Goal: Task Accomplishment & Management: Manage account settings

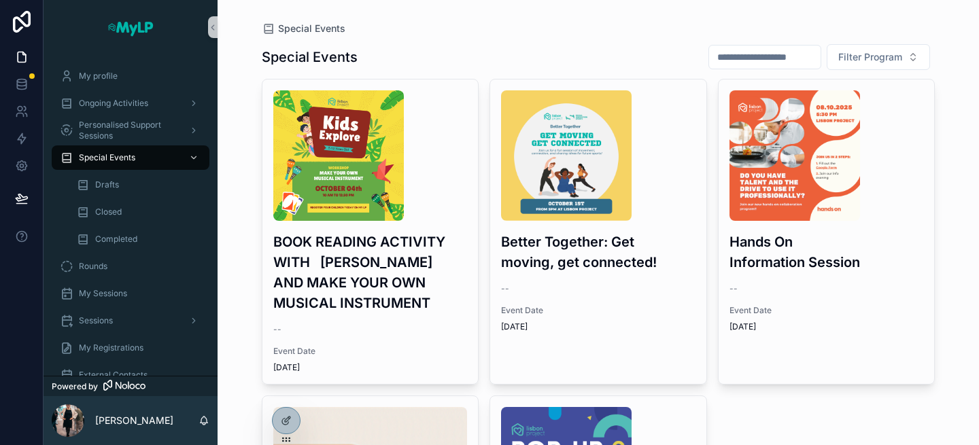
scroll to position [252, 0]
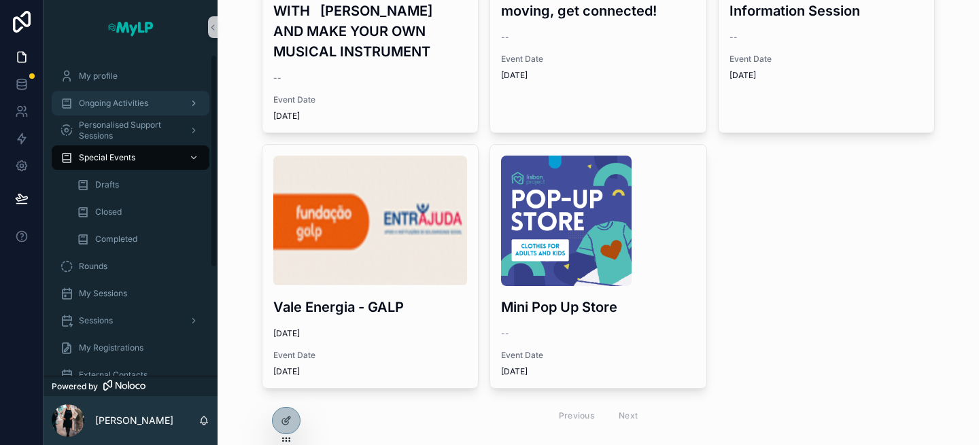
click at [126, 101] on span "Ongoing Activities" at bounding box center [113, 103] width 69 height 11
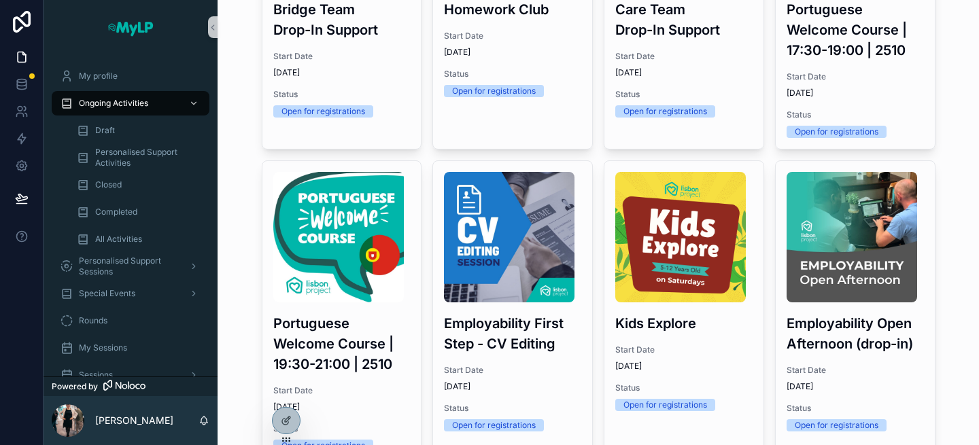
scroll to position [343, 0]
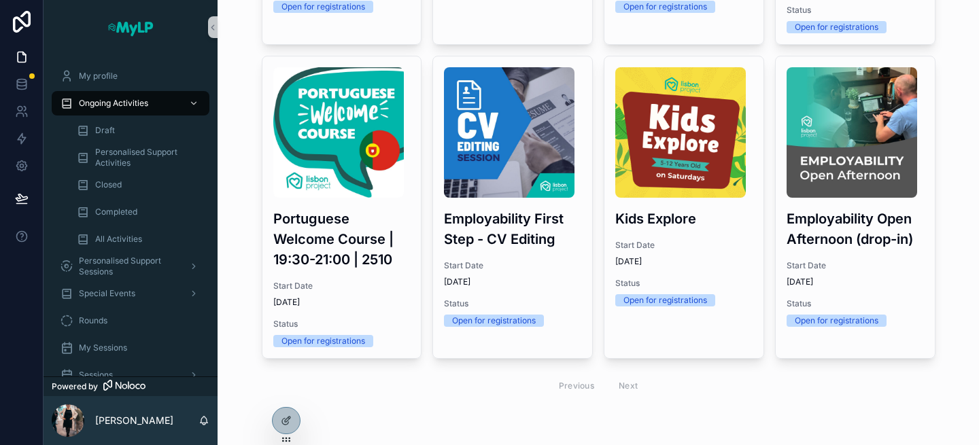
click at [631, 386] on div "Previous Next" at bounding box center [598, 385] width 99 height 21
click at [621, 385] on div "Previous Next" at bounding box center [598, 385] width 99 height 21
click at [631, 387] on div "Previous Next" at bounding box center [598, 385] width 99 height 21
click at [581, 389] on div "Previous Next" at bounding box center [598, 385] width 99 height 21
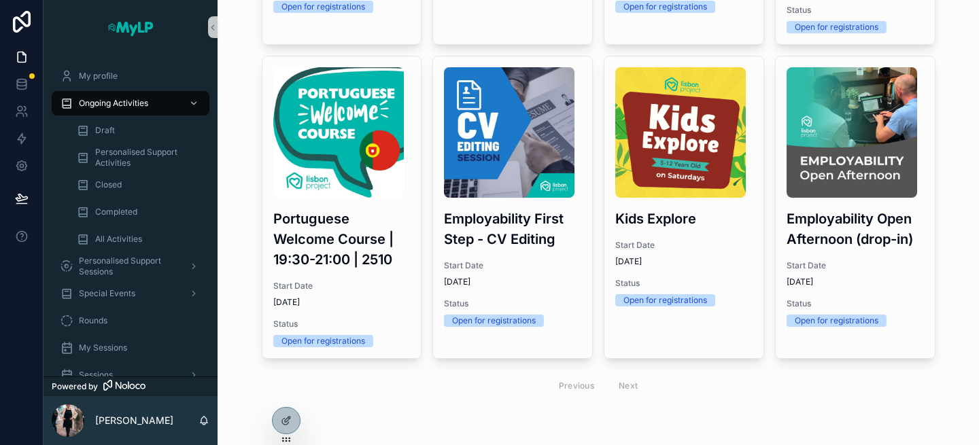
click at [625, 389] on div "Previous Next" at bounding box center [598, 385] width 99 height 21
click at [590, 387] on div "Previous Next" at bounding box center [598, 385] width 99 height 21
click at [647, 382] on div "Previous Next" at bounding box center [599, 386] width 674 height 32
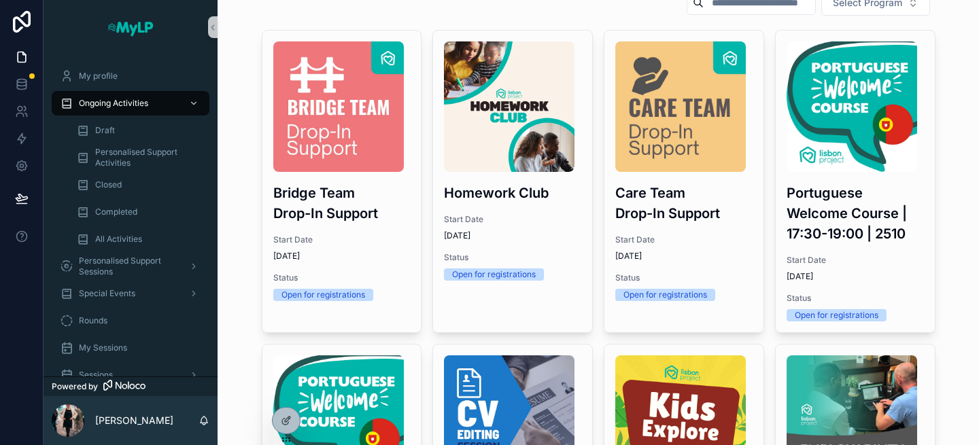
scroll to position [0, 0]
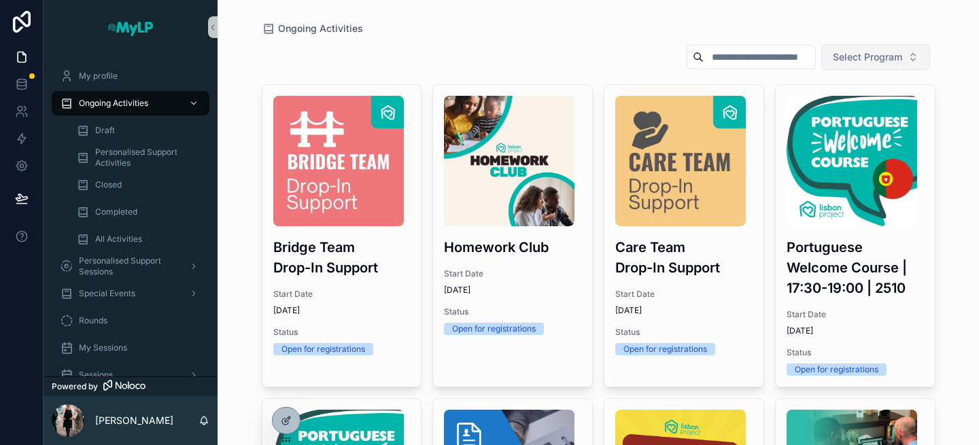
click at [880, 61] on span "Select Program" at bounding box center [867, 57] width 69 height 14
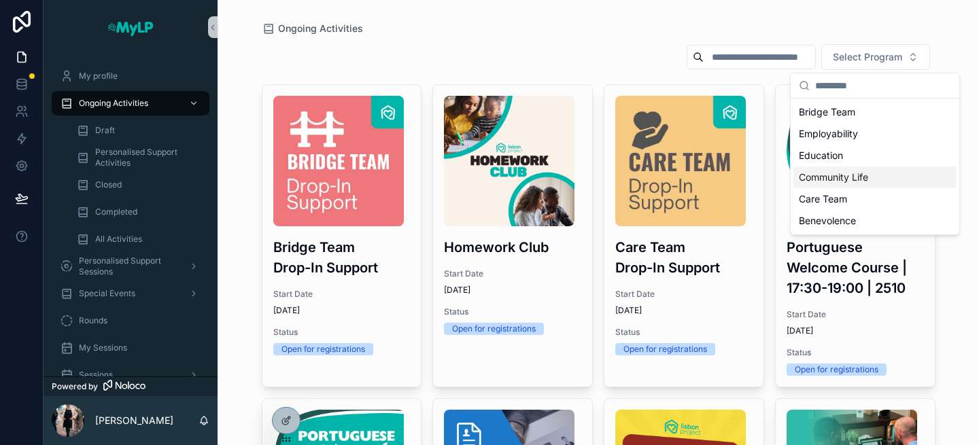
click at [830, 182] on div "Community Life" at bounding box center [874, 178] width 163 height 22
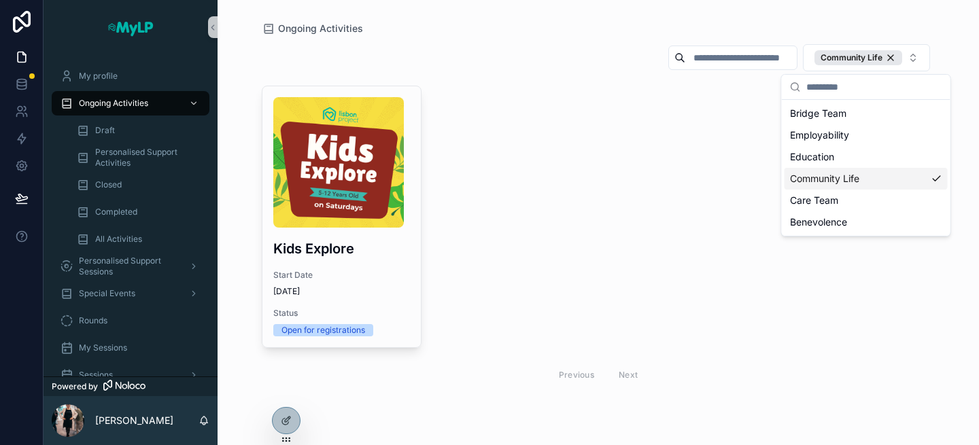
click at [571, 298] on div "Kids Explore Start Date [DATE] Status Open for registrations Previous Next" at bounding box center [599, 238] width 674 height 305
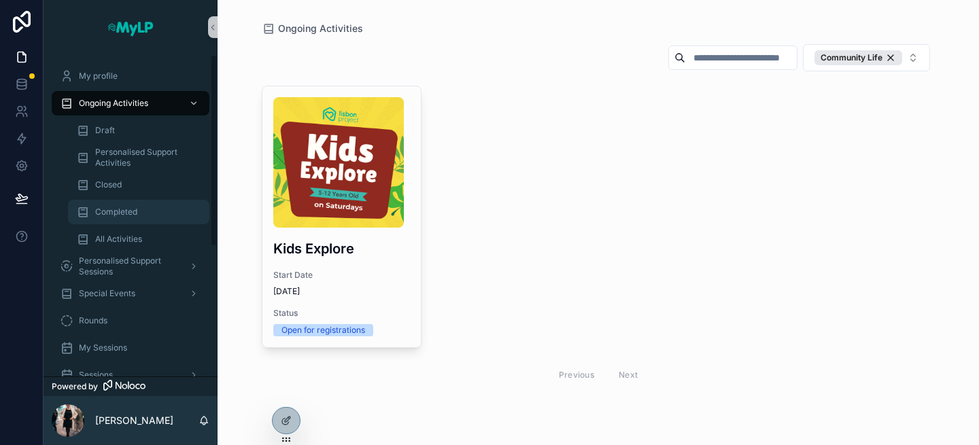
click at [133, 205] on div "Completed" at bounding box center [138, 212] width 125 height 22
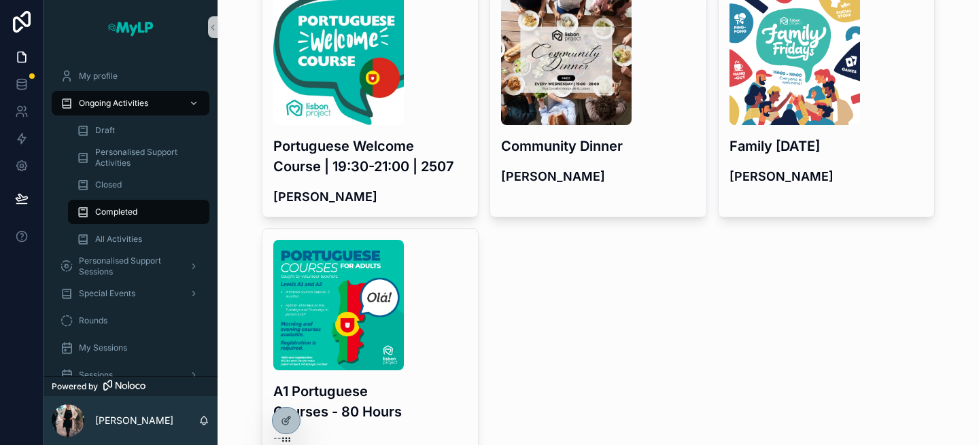
scroll to position [1382, 0]
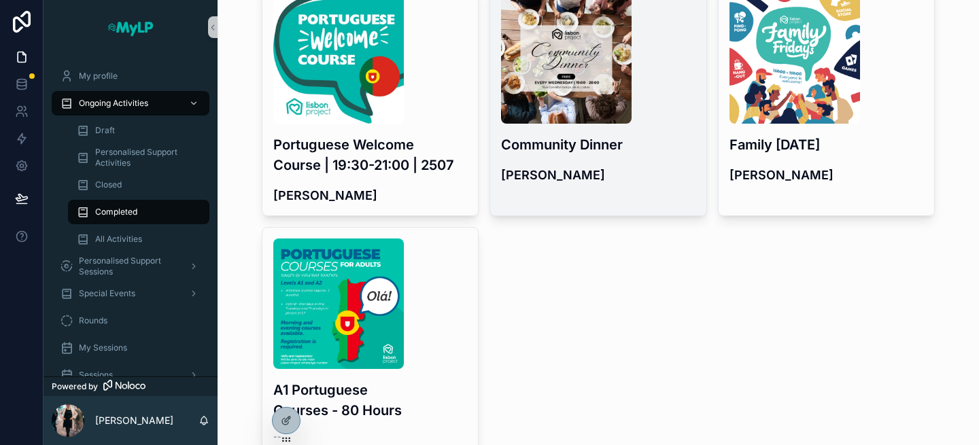
click at [594, 166] on h4 "[PERSON_NAME]" at bounding box center [598, 175] width 194 height 18
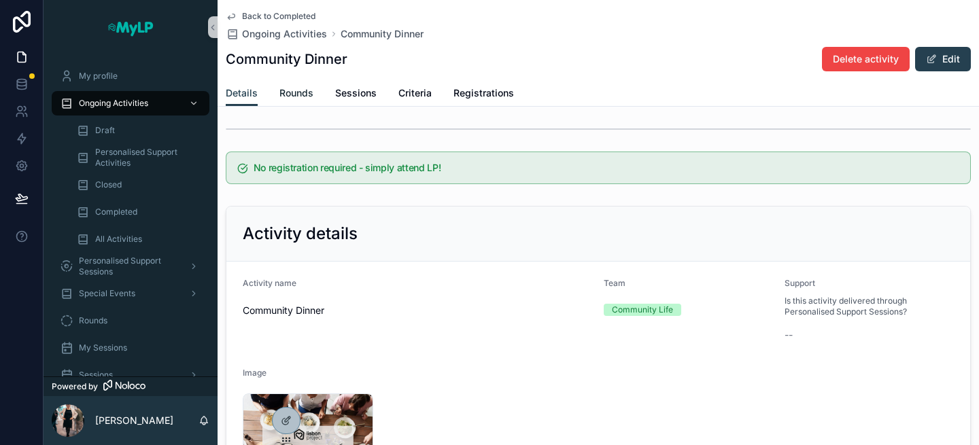
click at [306, 93] on span "Rounds" at bounding box center [296, 93] width 34 height 14
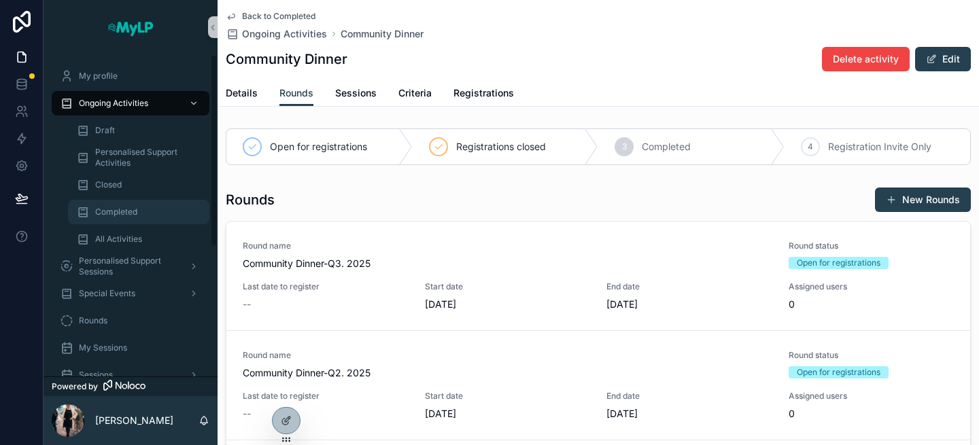
click at [137, 207] on div "Completed" at bounding box center [138, 212] width 125 height 22
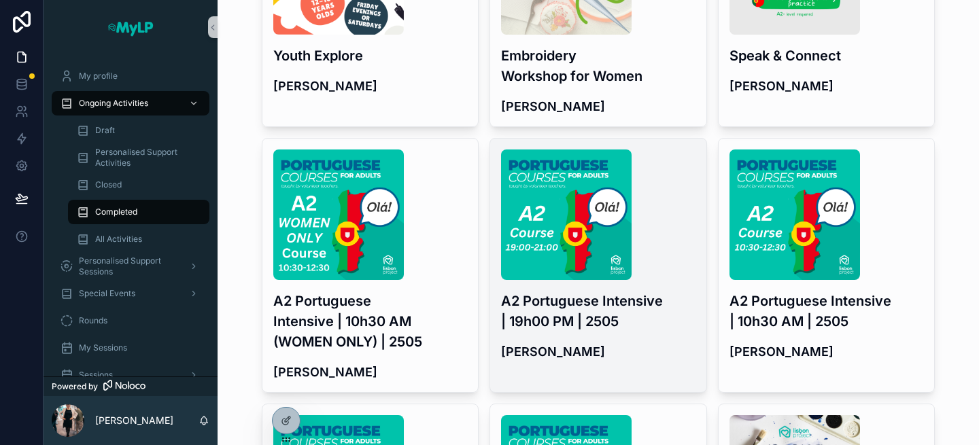
scroll to position [1456, 0]
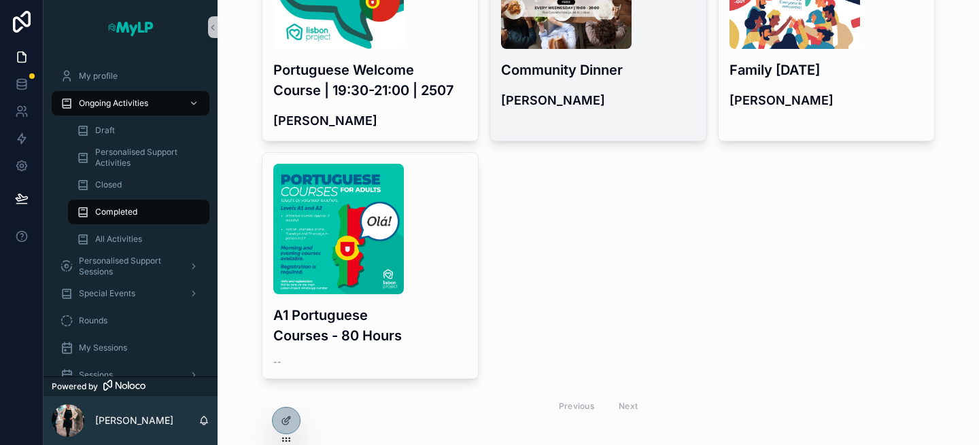
click at [602, 33] on div "Community Dinner [PERSON_NAME]" at bounding box center [598, 14] width 216 height 213
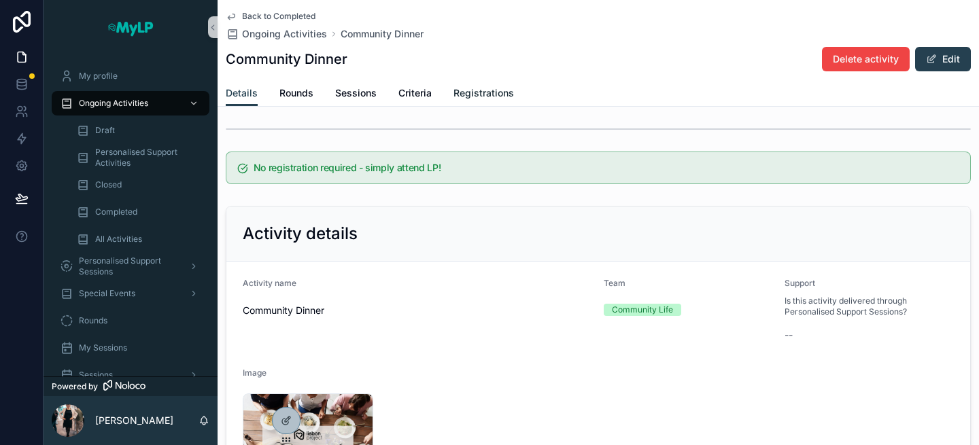
click at [476, 90] on span "Registrations" at bounding box center [483, 93] width 61 height 14
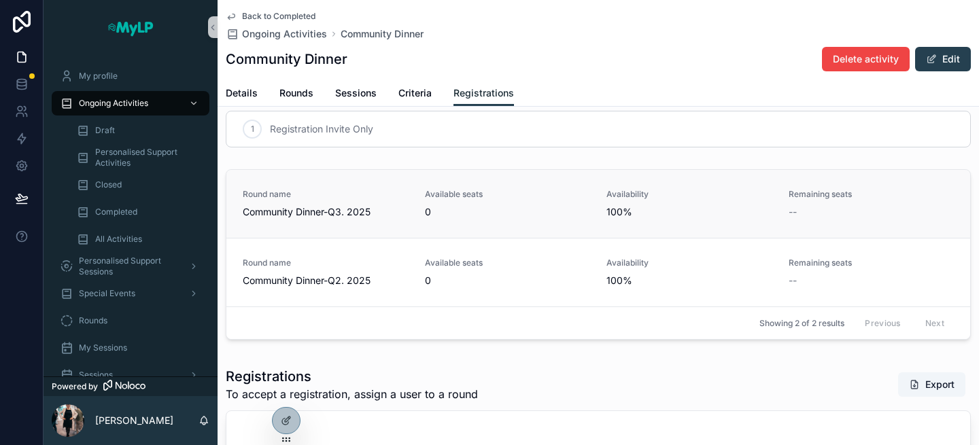
scroll to position [17, 0]
click at [526, 205] on div "Available seats 0" at bounding box center [508, 205] width 166 height 30
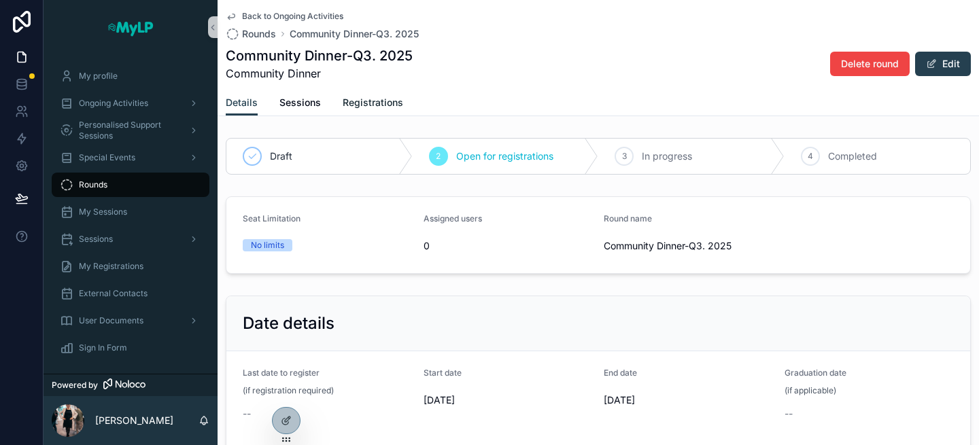
click at [356, 105] on span "Registrations" at bounding box center [373, 103] width 61 height 14
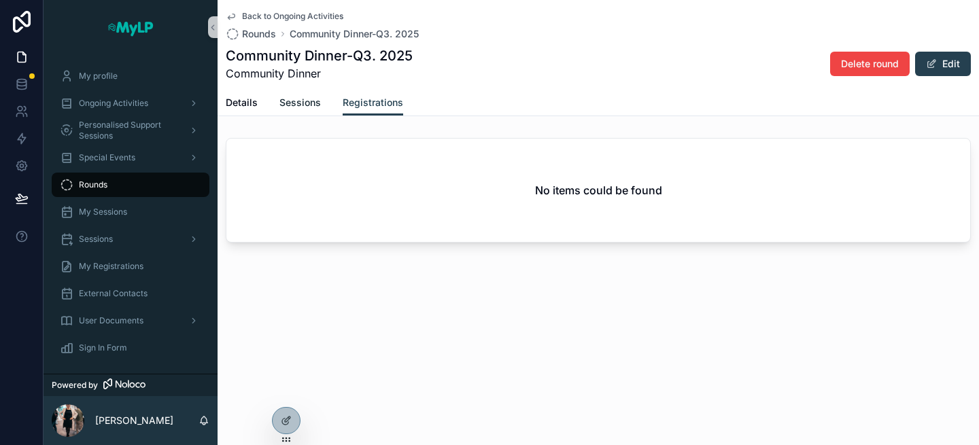
click at [305, 103] on span "Sessions" at bounding box center [299, 103] width 41 height 14
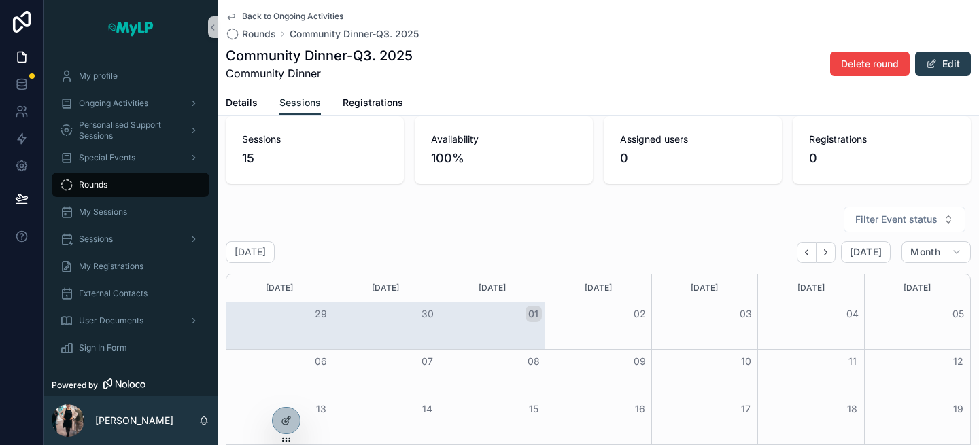
scroll to position [73, 0]
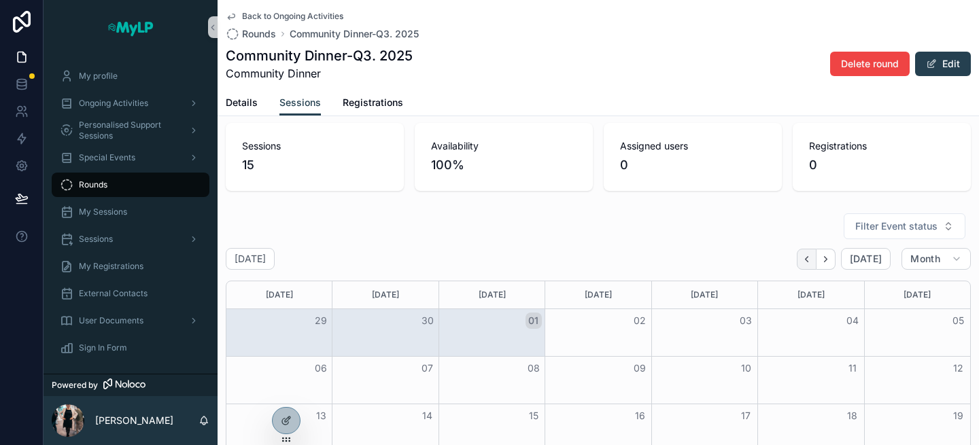
click at [810, 260] on icon "Back" at bounding box center [807, 259] width 10 height 10
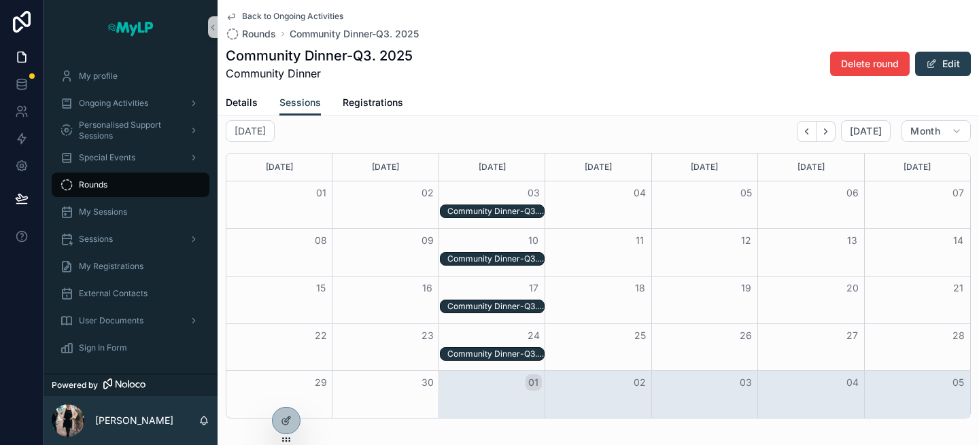
scroll to position [204, 0]
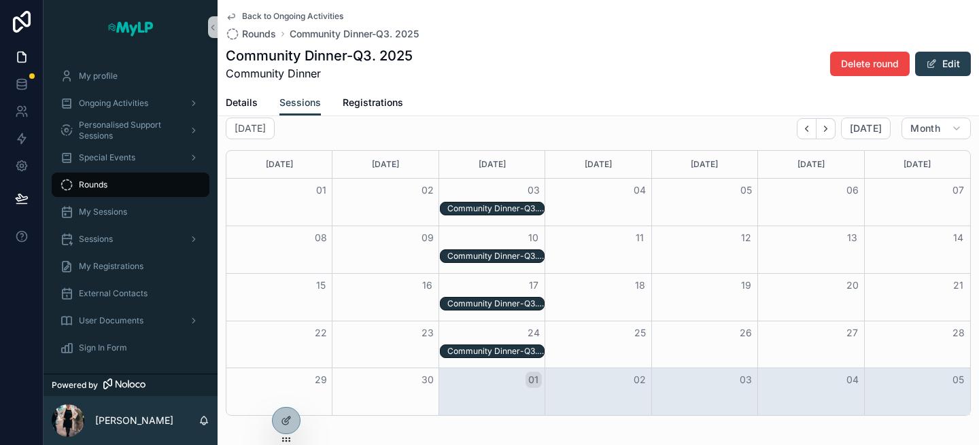
click at [528, 301] on div "Community Dinner-Q3. 2025 - [DATE] 08:00pm" at bounding box center [495, 303] width 97 height 11
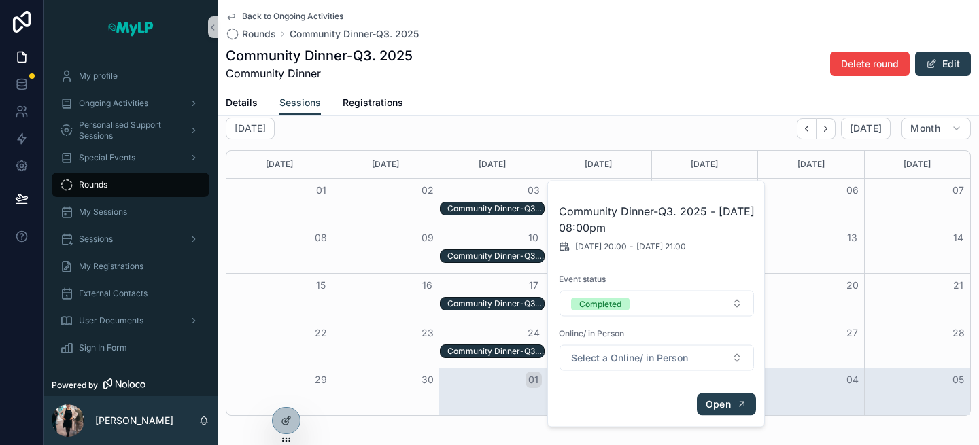
click at [723, 398] on span "Open" at bounding box center [718, 404] width 25 height 12
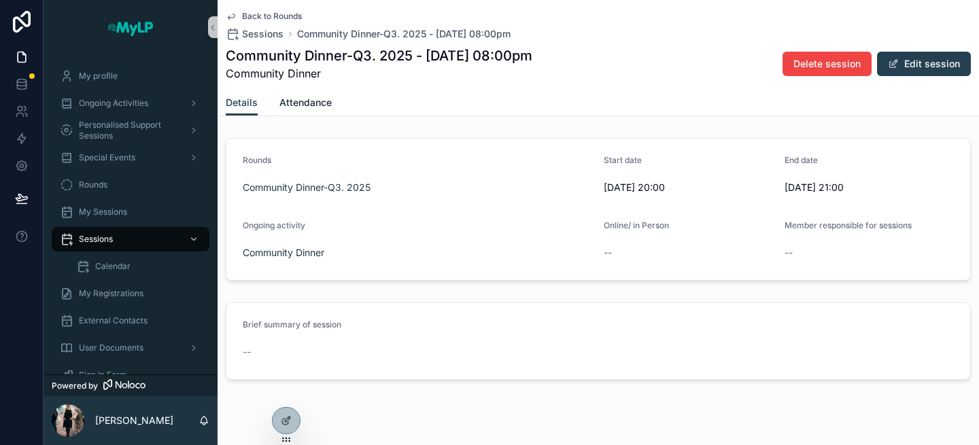
click at [307, 108] on span "Attendance" at bounding box center [305, 103] width 52 height 14
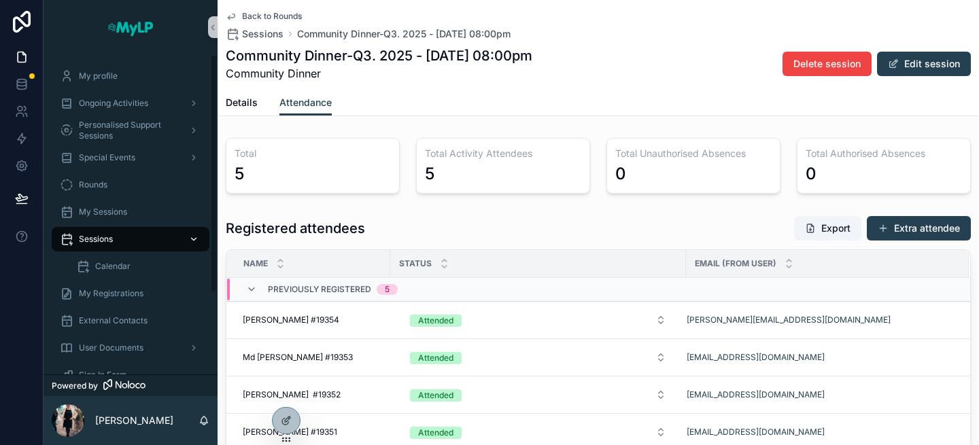
click at [108, 228] on div "Sessions" at bounding box center [130, 239] width 141 height 22
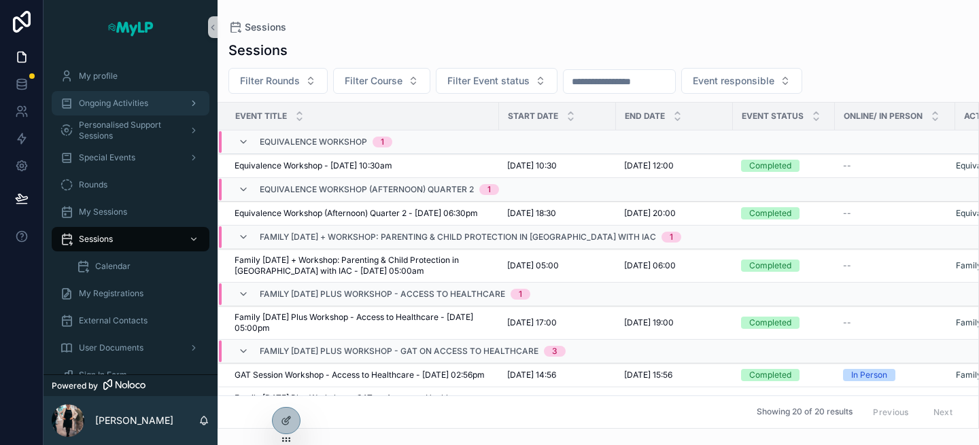
click at [120, 107] on span "Ongoing Activities" at bounding box center [113, 103] width 69 height 11
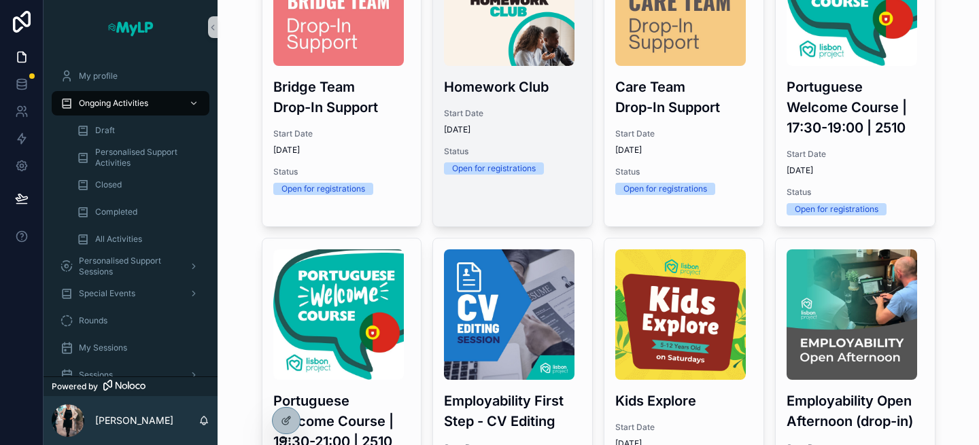
scroll to position [163, 0]
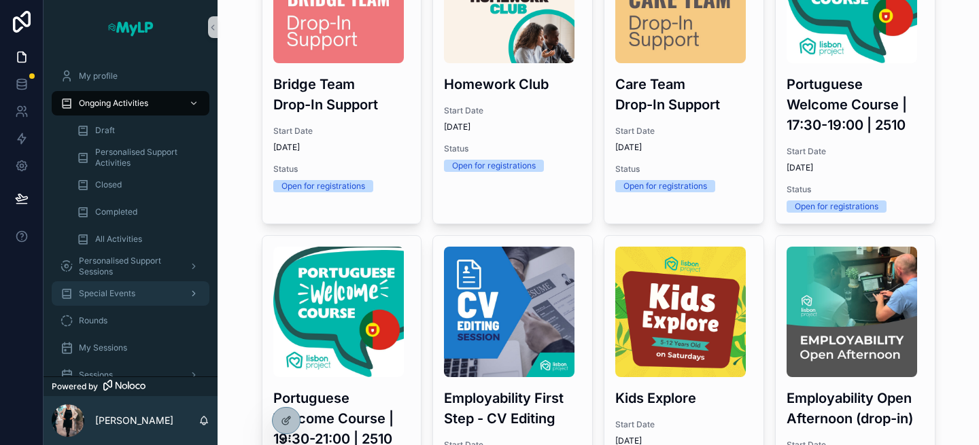
click at [115, 298] on span "Special Events" at bounding box center [107, 293] width 56 height 11
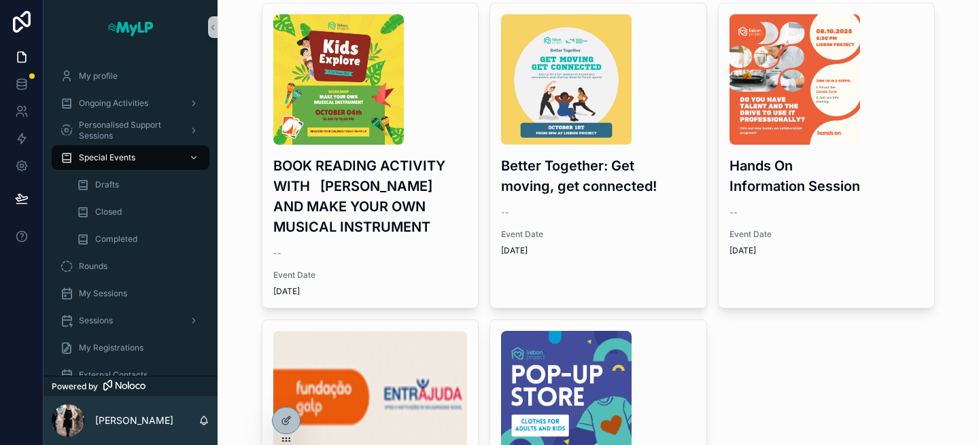
scroll to position [75, 0]
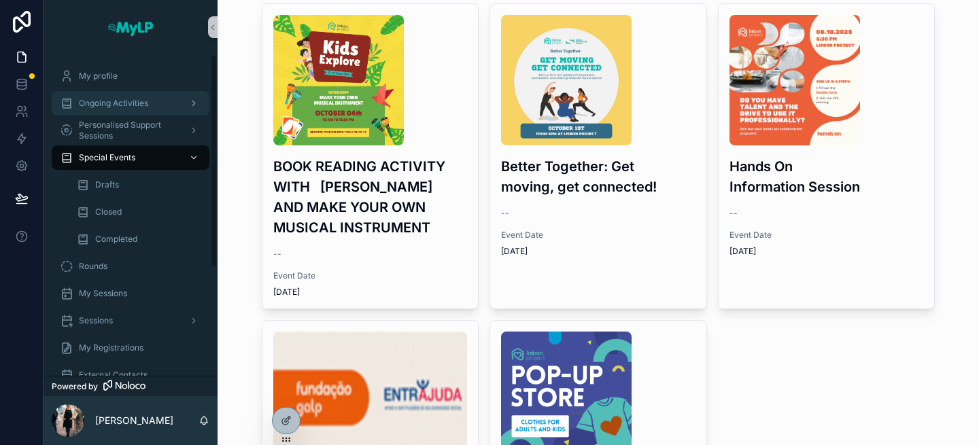
click at [97, 107] on span "Ongoing Activities" at bounding box center [113, 103] width 69 height 11
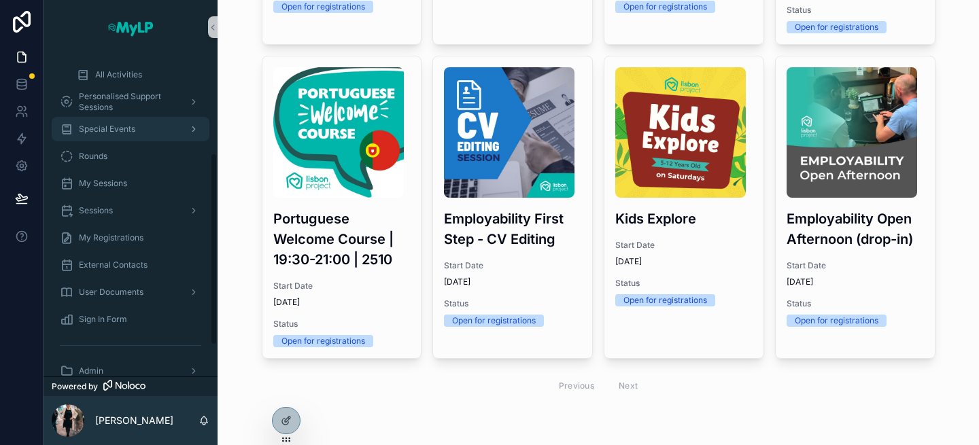
scroll to position [216, 0]
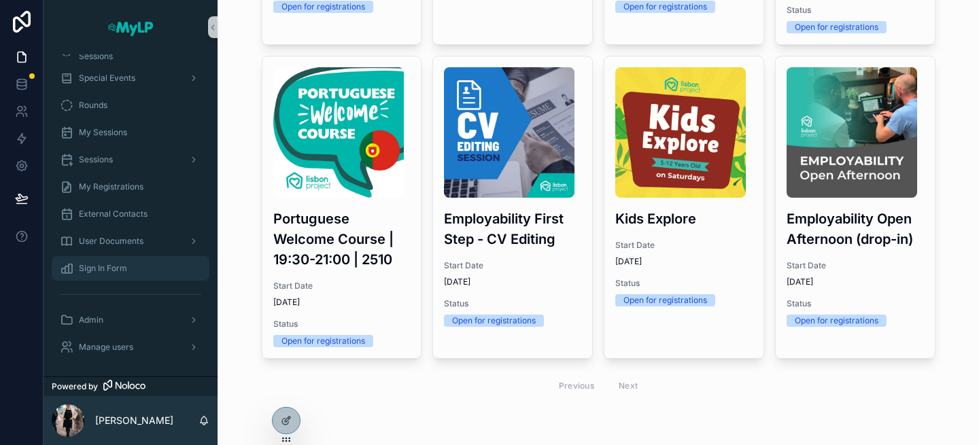
click at [124, 279] on link "Sign In Form" at bounding box center [131, 268] width 158 height 24
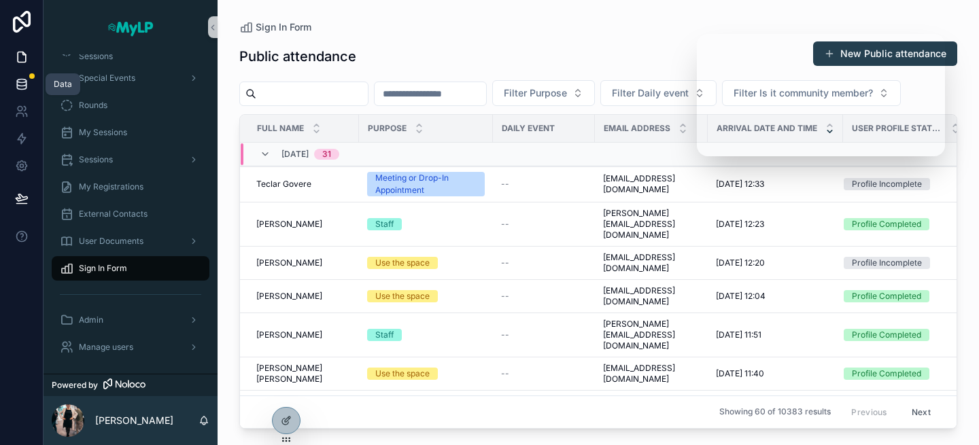
click at [19, 75] on link at bounding box center [21, 84] width 43 height 27
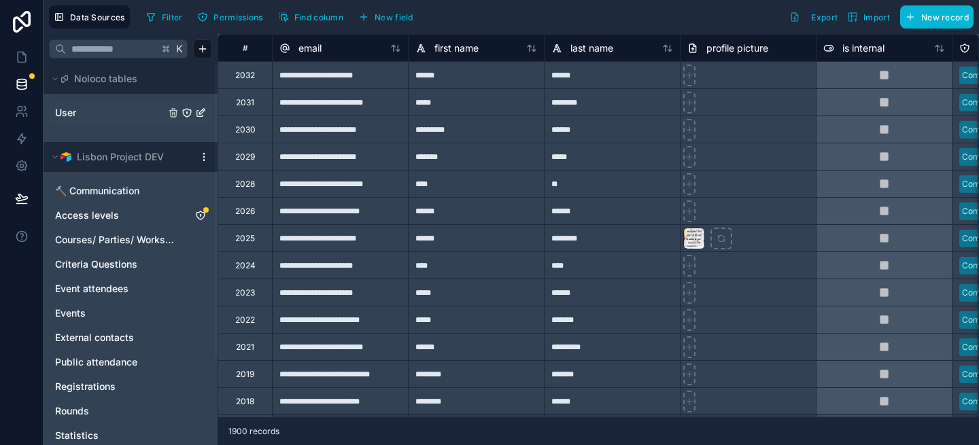
click at [78, 118] on link "User" at bounding box center [110, 113] width 110 height 14
click at [13, 21] on icon at bounding box center [22, 22] width 18 height 22
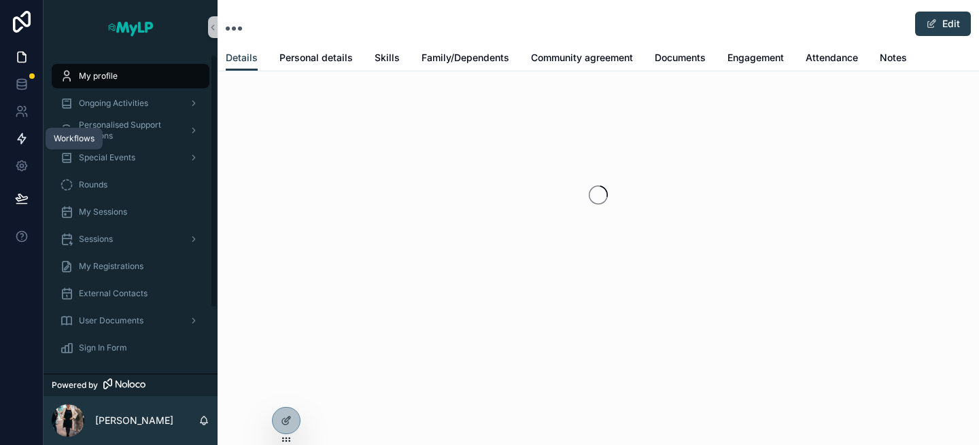
click at [20, 137] on icon at bounding box center [22, 139] width 14 height 14
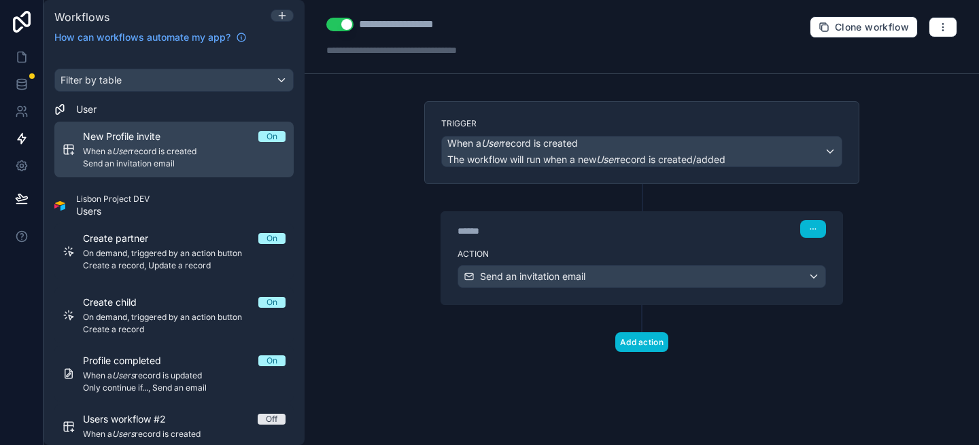
click at [125, 148] on em "User" at bounding box center [121, 151] width 18 height 10
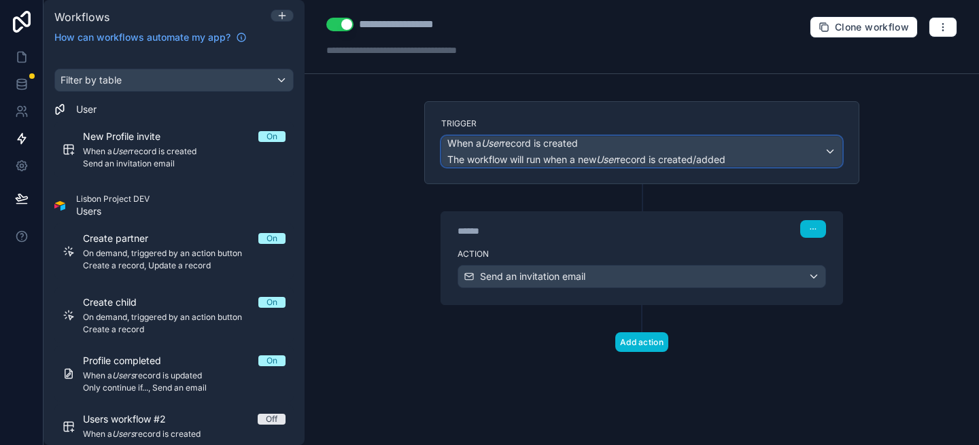
click at [522, 143] on span "When a User record is created" at bounding box center [512, 144] width 131 height 14
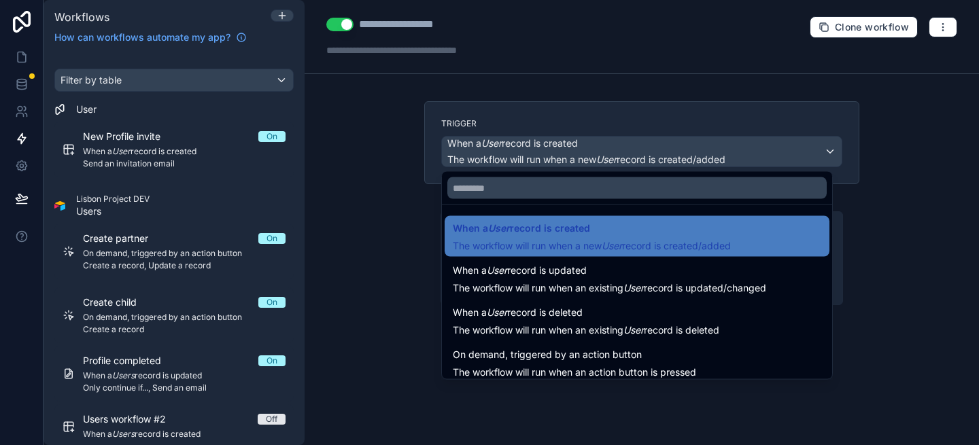
click at [374, 220] on div at bounding box center [489, 222] width 979 height 445
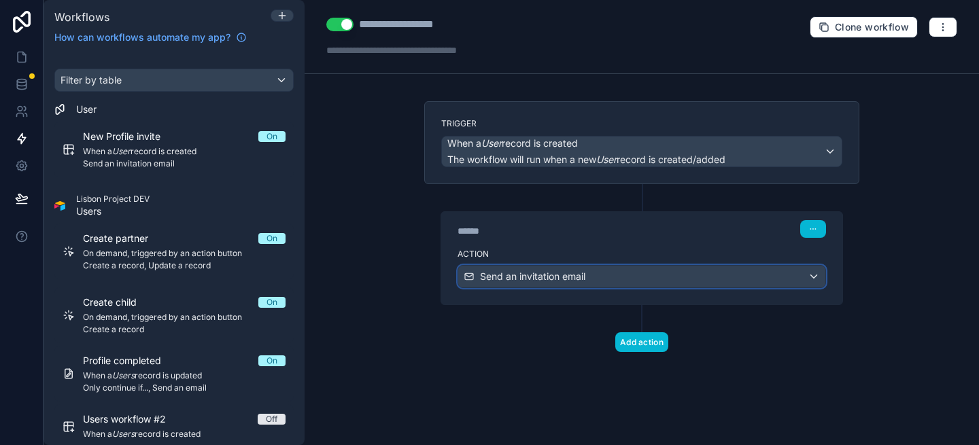
click at [569, 279] on span "Send an invitation email" at bounding box center [532, 277] width 105 height 14
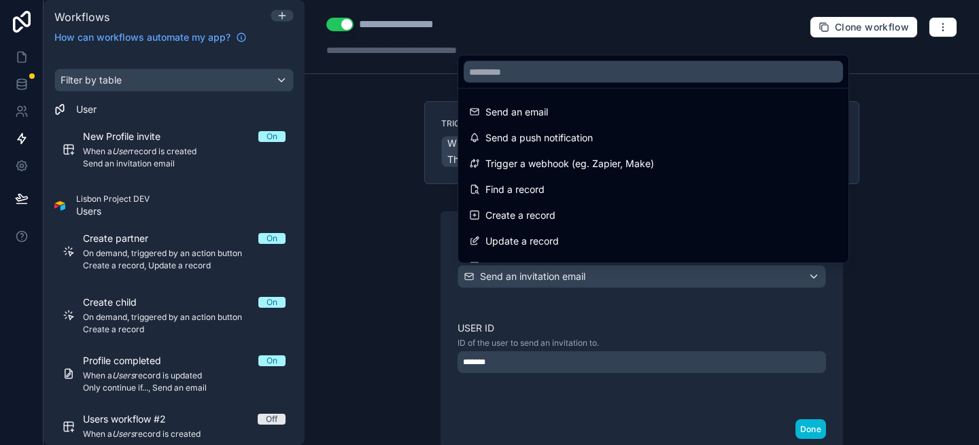
click at [390, 311] on div at bounding box center [489, 222] width 979 height 445
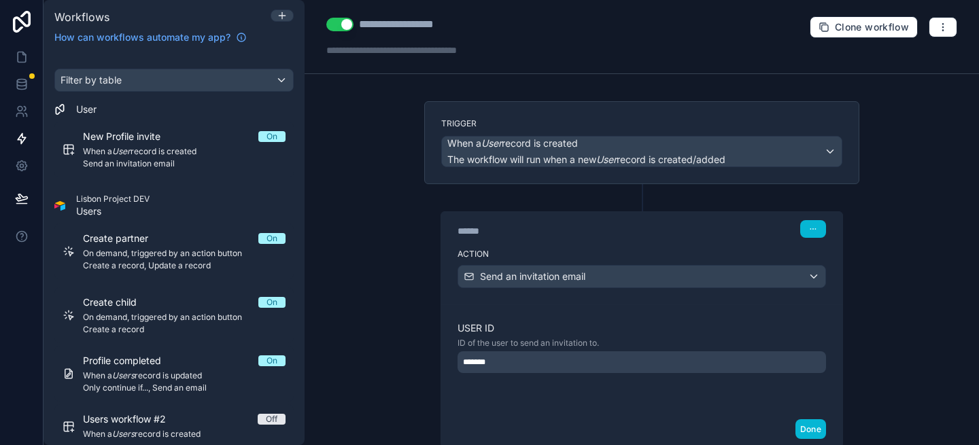
scroll to position [92, 0]
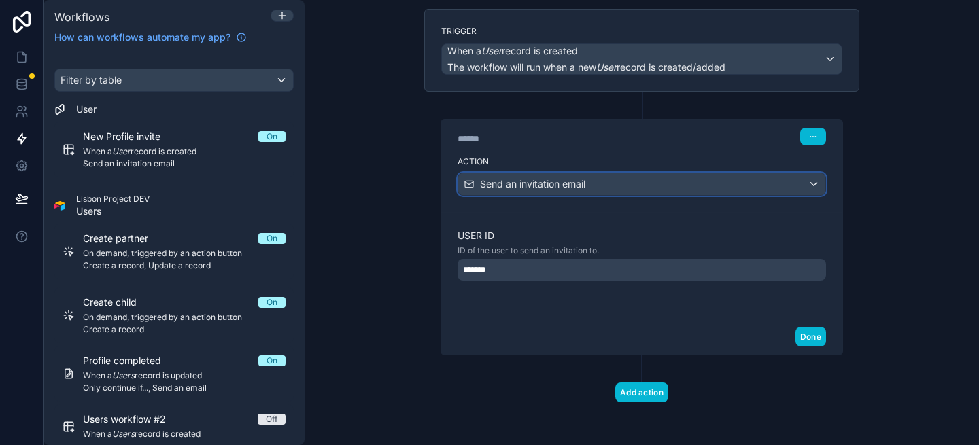
click at [601, 178] on div "Send an invitation email" at bounding box center [641, 184] width 367 height 22
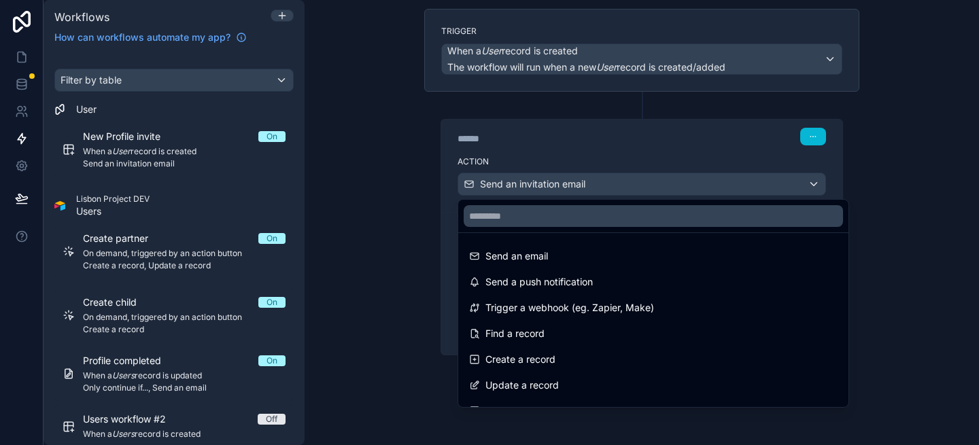
click at [342, 275] on div at bounding box center [489, 222] width 979 height 445
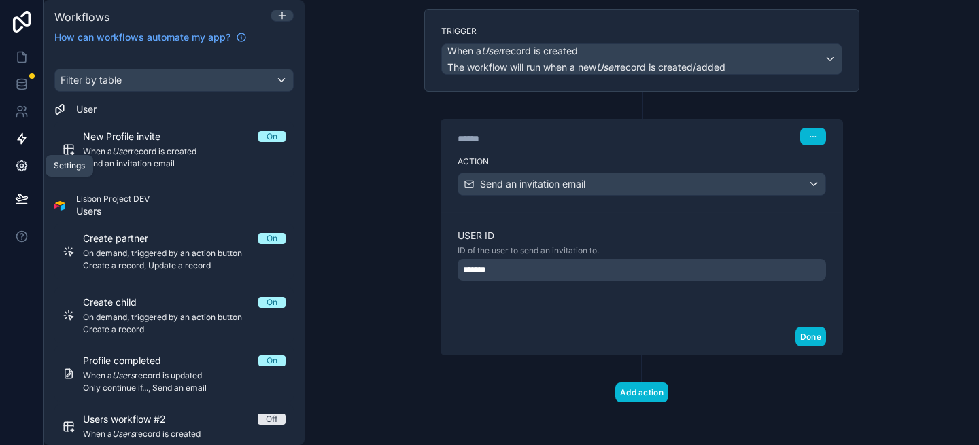
click at [18, 167] on icon at bounding box center [21, 166] width 10 height 10
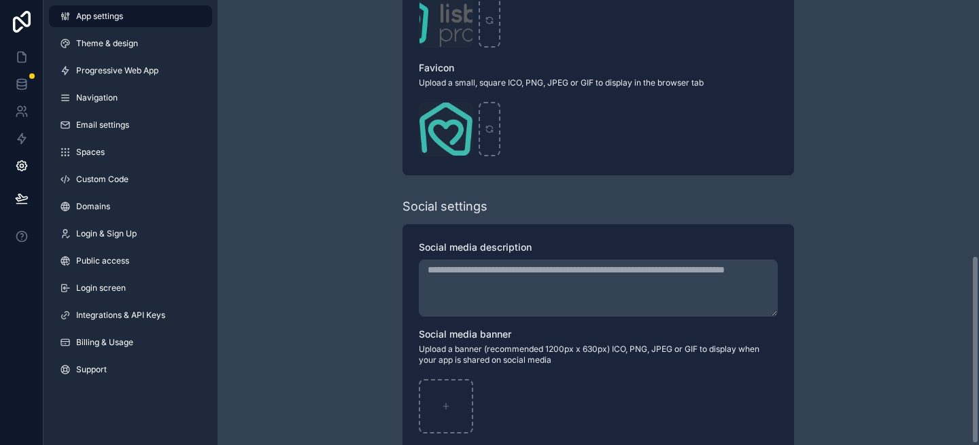
scroll to position [607, 0]
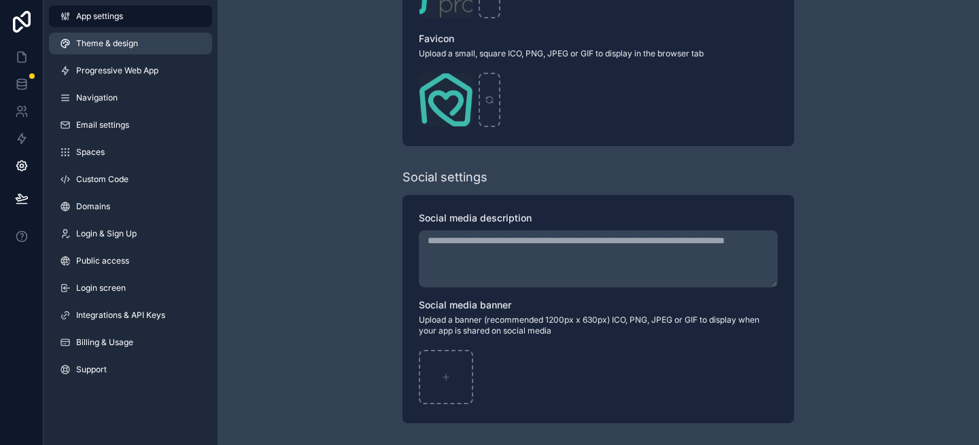
click at [148, 45] on link "Theme & design" at bounding box center [130, 44] width 163 height 22
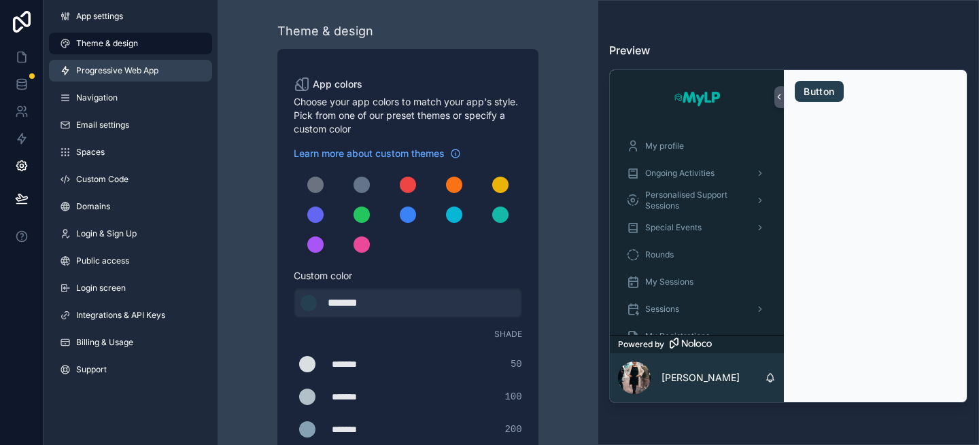
click at [114, 71] on span "Progressive Web App" at bounding box center [117, 70] width 82 height 11
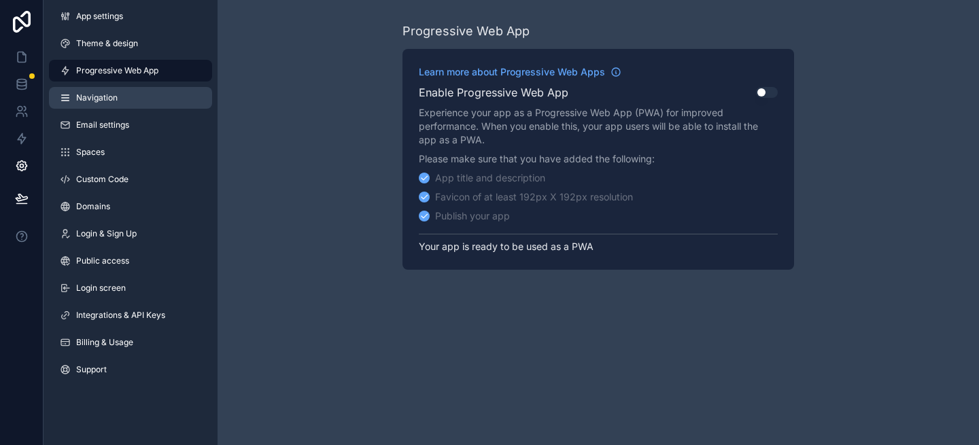
click at [117, 95] on span "Navigation" at bounding box center [96, 97] width 41 height 11
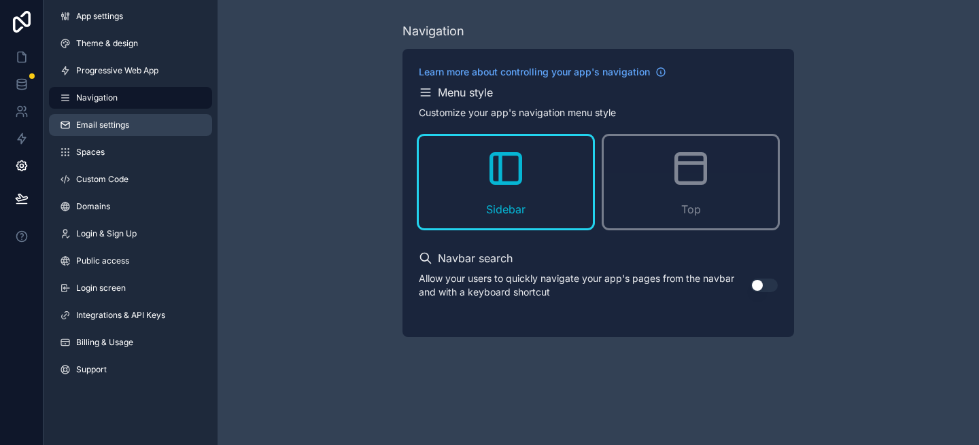
click at [122, 122] on span "Email settings" at bounding box center [102, 125] width 53 height 11
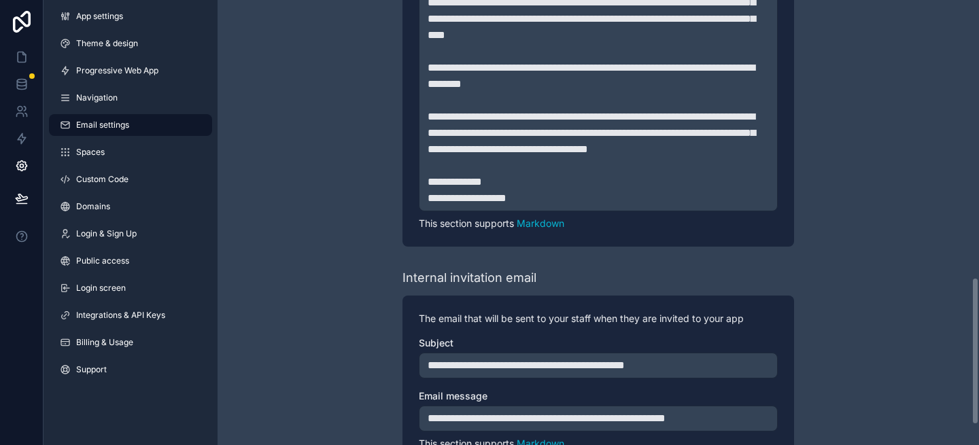
scroll to position [895, 0]
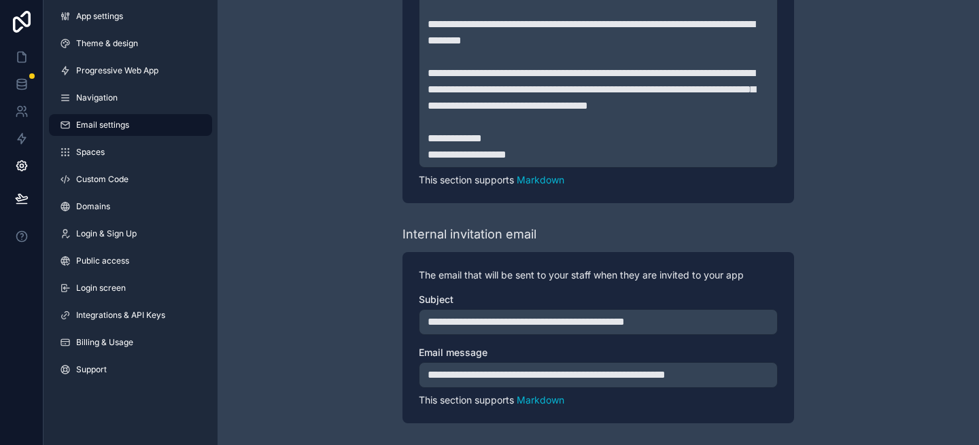
click at [607, 385] on div "**********" at bounding box center [598, 375] width 359 height 26
click at [606, 380] on span "**********" at bounding box center [547, 375] width 238 height 10
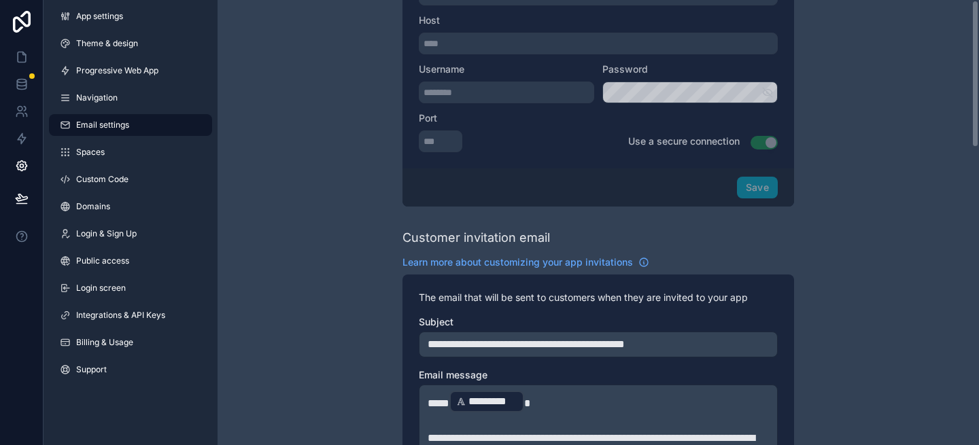
scroll to position [0, 0]
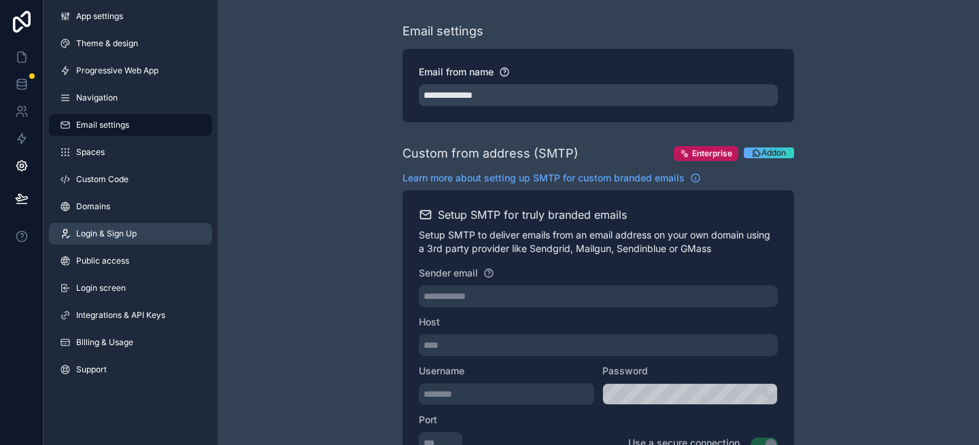
click at [122, 226] on link "Login & Sign Up" at bounding box center [130, 234] width 163 height 22
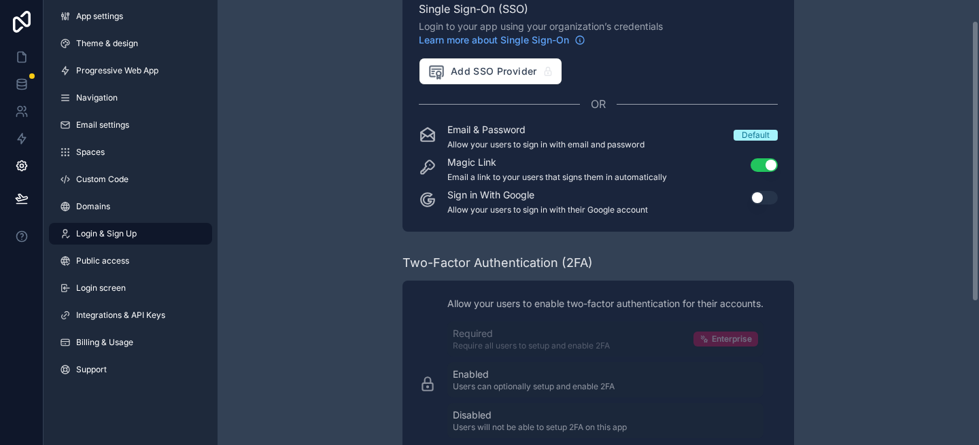
scroll to position [71, 0]
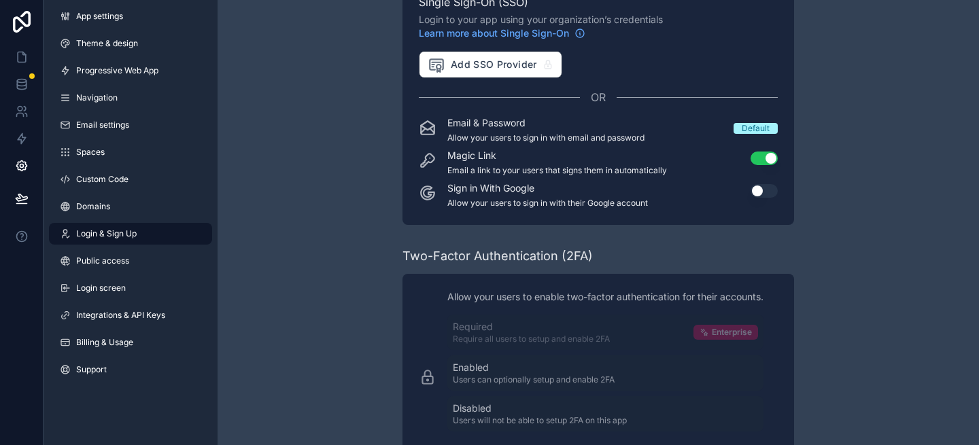
click at [593, 171] on p "Email a link to your users that signs them in automatically" at bounding box center [557, 170] width 220 height 11
click at [533, 143] on p "Allow your users to sign in with email and password" at bounding box center [545, 138] width 197 height 11
click at [449, 156] on p "Magic Link" at bounding box center [557, 156] width 220 height 14
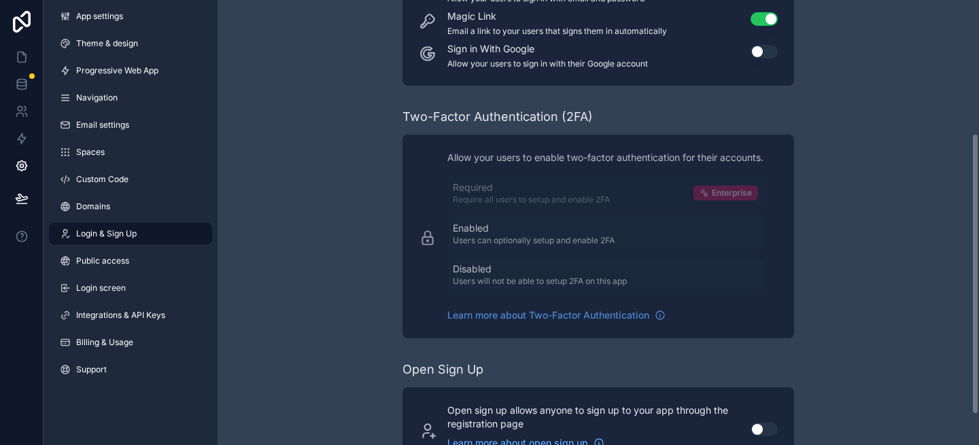
scroll to position [259, 0]
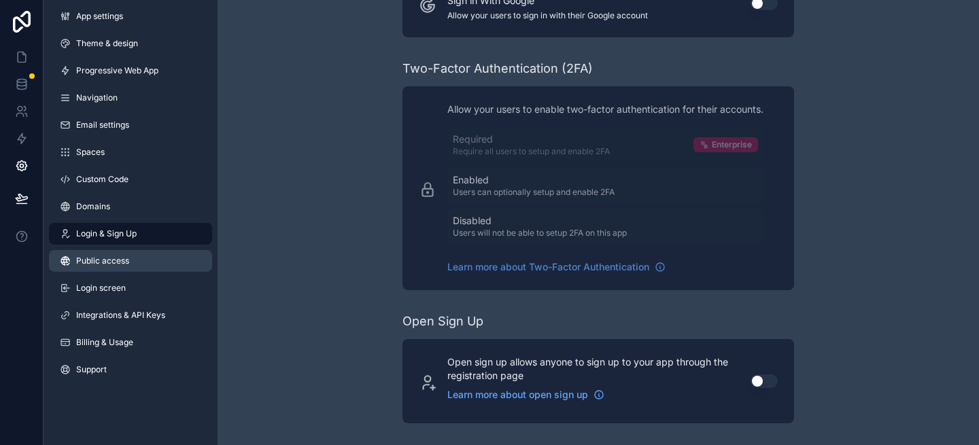
click at [120, 259] on span "Public access" at bounding box center [102, 261] width 53 height 11
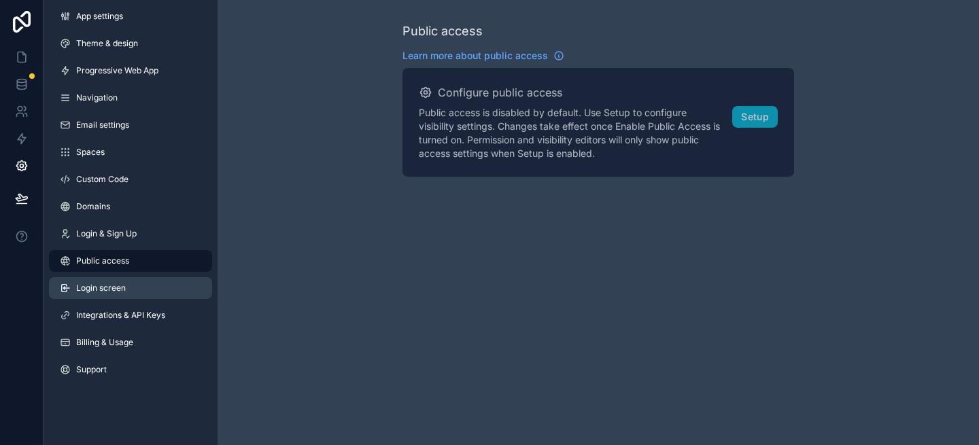
click at [116, 290] on span "Login screen" at bounding box center [101, 288] width 50 height 11
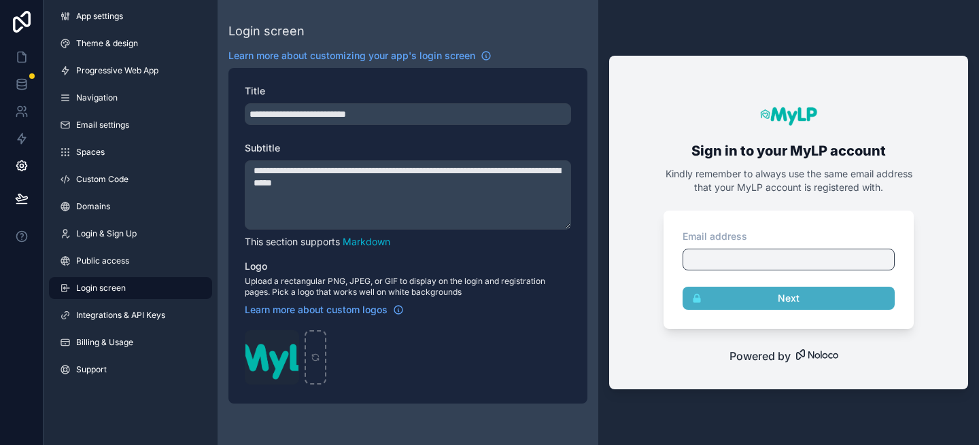
click at [446, 179] on textarea "**********" at bounding box center [408, 194] width 326 height 69
click at [447, 201] on textarea "**********" at bounding box center [408, 194] width 326 height 69
